Goal: Task Accomplishment & Management: Use online tool/utility

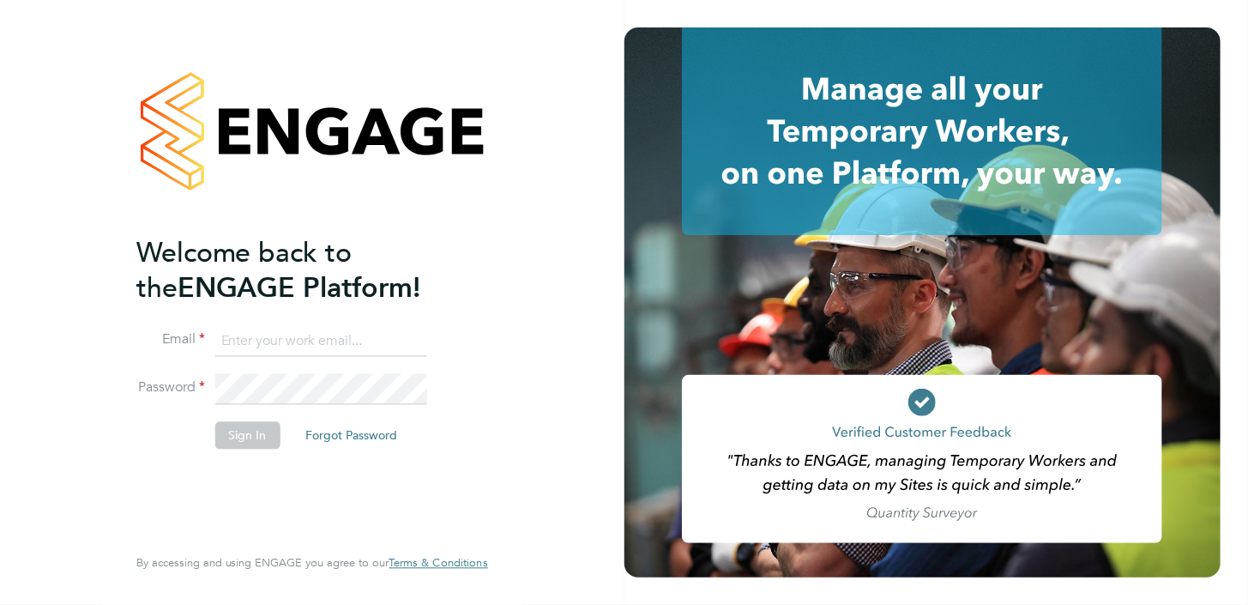
type input "[PERSON_NAME][EMAIL_ADDRESS][DOMAIN_NAME]"
click at [235, 436] on button "Sign In" at bounding box center [247, 434] width 65 height 27
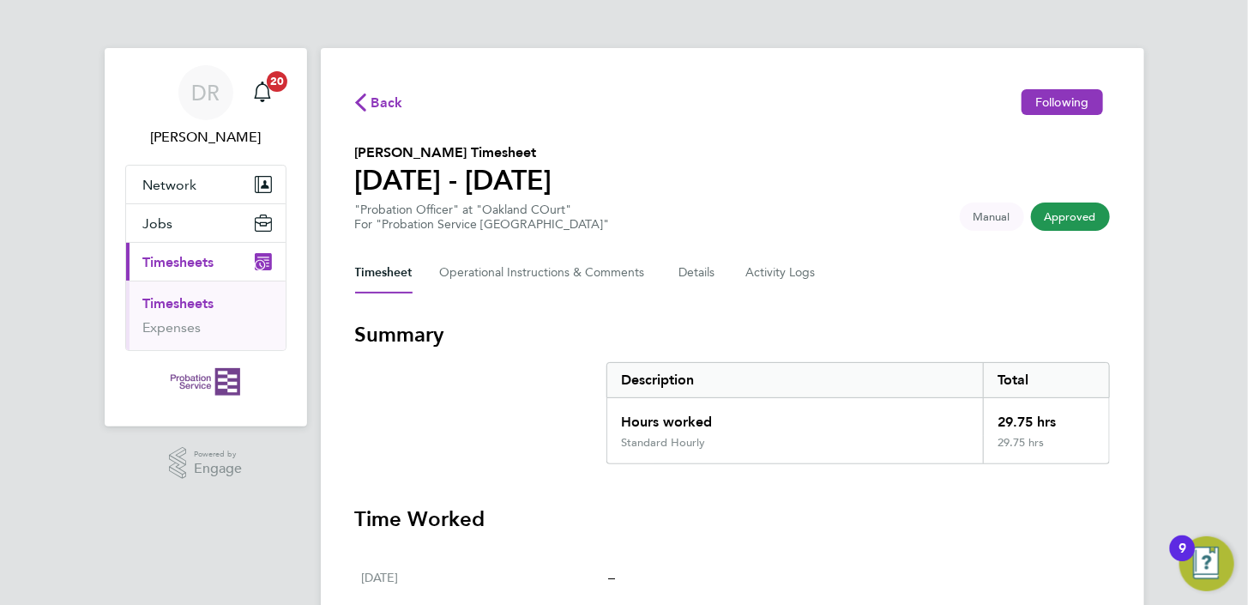
click at [372, 101] on span "Back" at bounding box center [387, 103] width 32 height 21
